Goal: Task Accomplishment & Management: Manage account settings

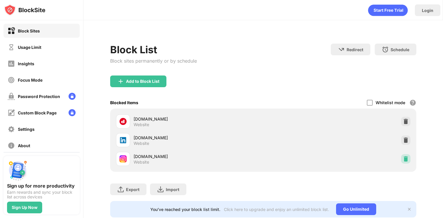
click at [405, 158] on img at bounding box center [406, 159] width 6 height 6
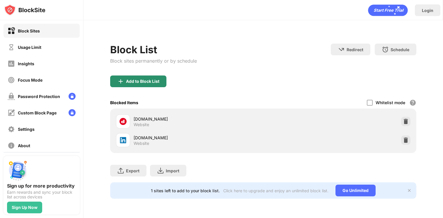
click at [160, 80] on div "Add to Block List" at bounding box center [138, 82] width 56 height 12
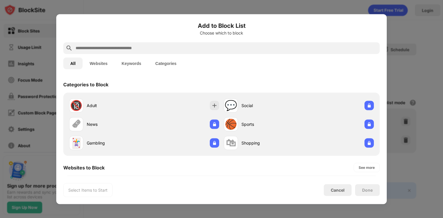
click at [183, 49] on input "text" at bounding box center [226, 47] width 302 height 7
click at [416, 36] on div at bounding box center [221, 109] width 443 height 218
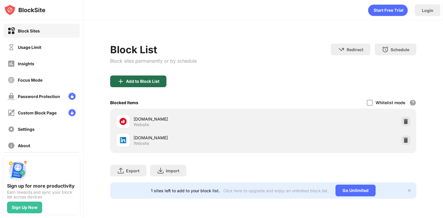
click at [155, 83] on div "Add to Block List" at bounding box center [142, 81] width 33 height 5
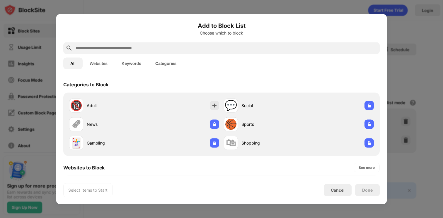
click at [158, 50] on input "text" at bounding box center [226, 47] width 302 height 7
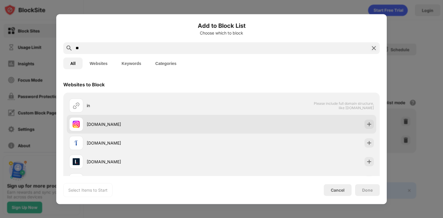
type input "**"
click at [140, 125] on div "[DOMAIN_NAME]" at bounding box center [154, 124] width 135 height 6
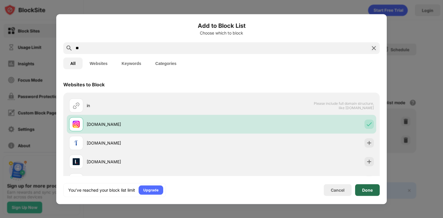
click at [368, 193] on div "Done" at bounding box center [367, 190] width 25 height 12
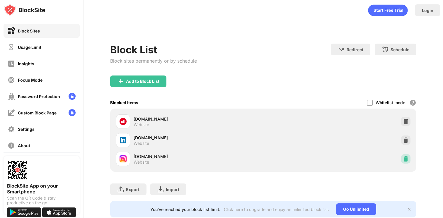
click at [407, 161] on img at bounding box center [406, 159] width 6 height 6
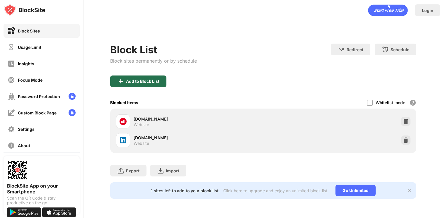
click at [151, 78] on div "Add to Block List" at bounding box center [138, 82] width 56 height 12
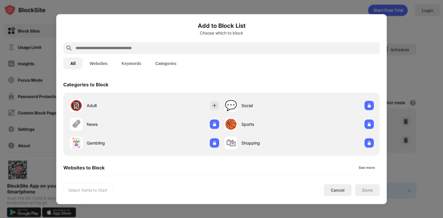
click at [157, 47] on input "text" at bounding box center [226, 47] width 302 height 7
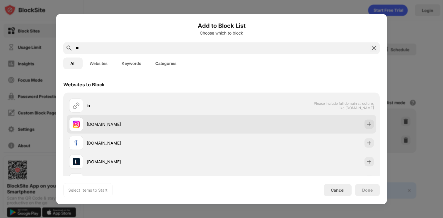
type input "**"
click at [162, 125] on div "[DOMAIN_NAME]" at bounding box center [154, 124] width 135 height 6
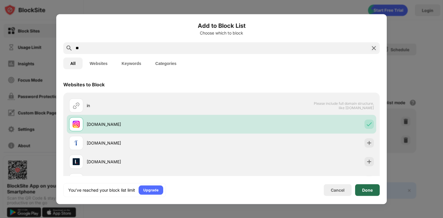
click at [366, 188] on div "Done" at bounding box center [367, 190] width 11 height 5
